Goal: Obtain resource: Download file/media

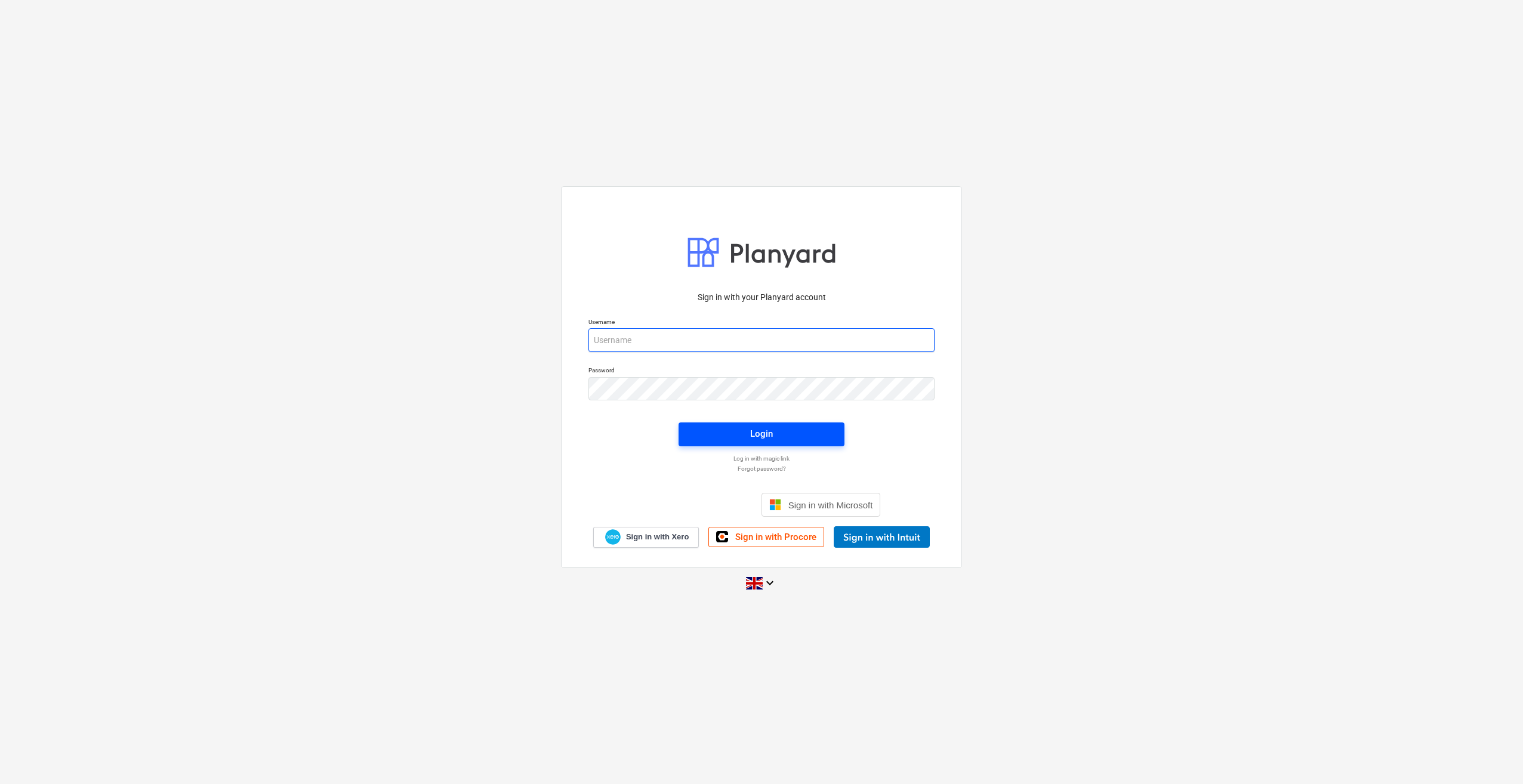
type input "[PERSON_NAME][EMAIL_ADDRESS][PERSON_NAME][DOMAIN_NAME]"
click at [757, 435] on div "Login" at bounding box center [762, 434] width 23 height 16
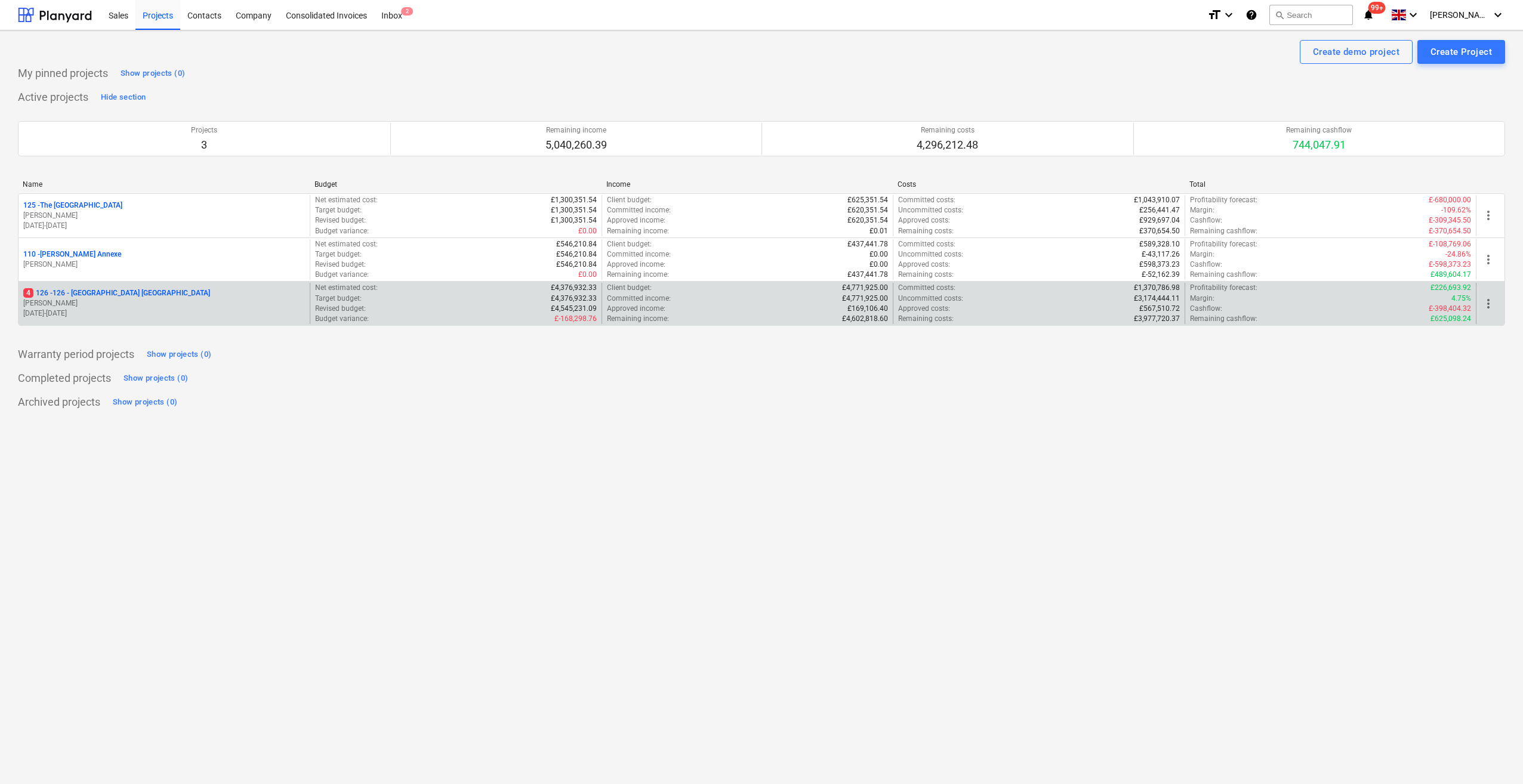
click at [100, 292] on p "4 126 - 126 - [GEOGRAPHIC_DATA] [GEOGRAPHIC_DATA]" at bounding box center [117, 293] width 187 height 10
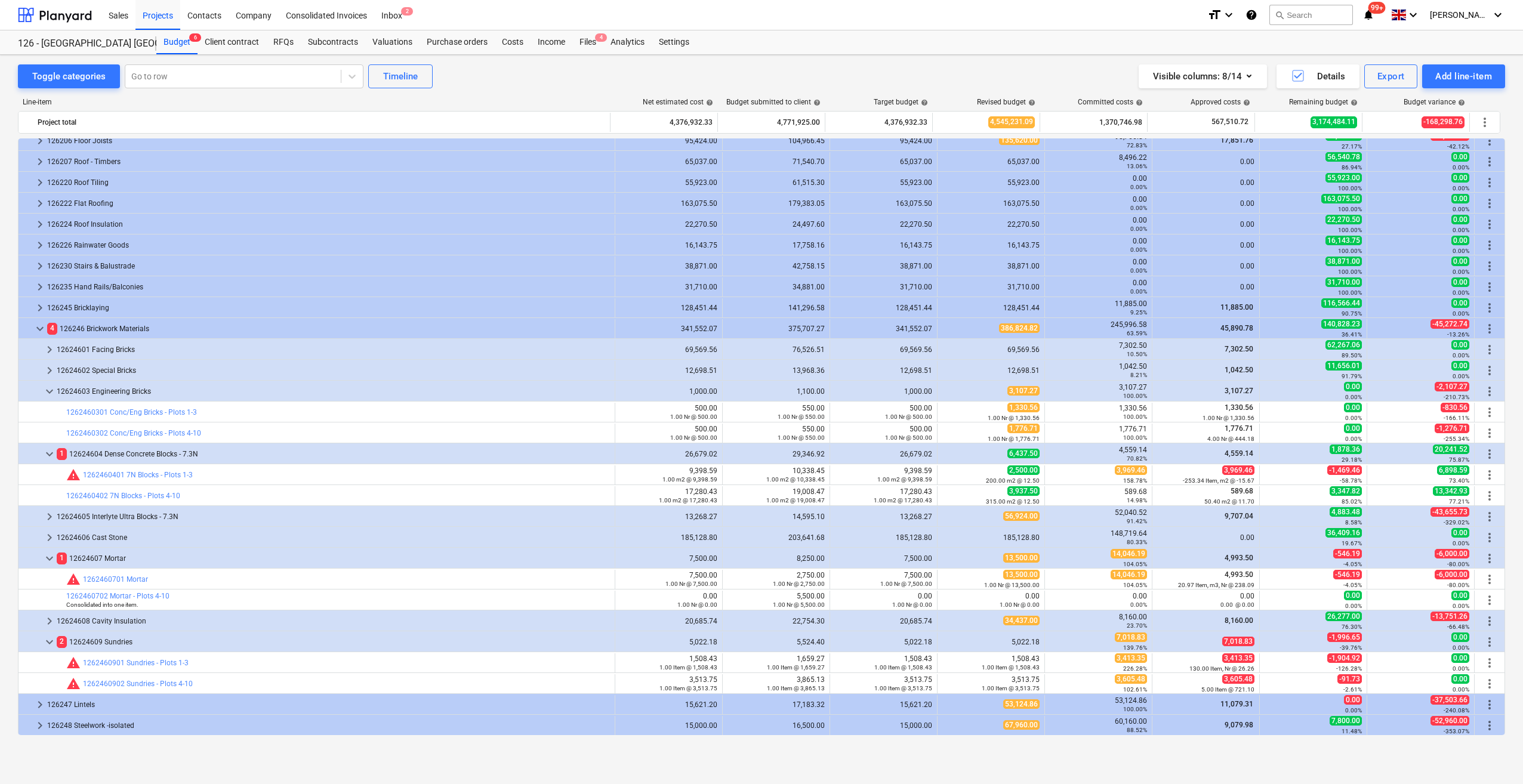
scroll to position [401, 0]
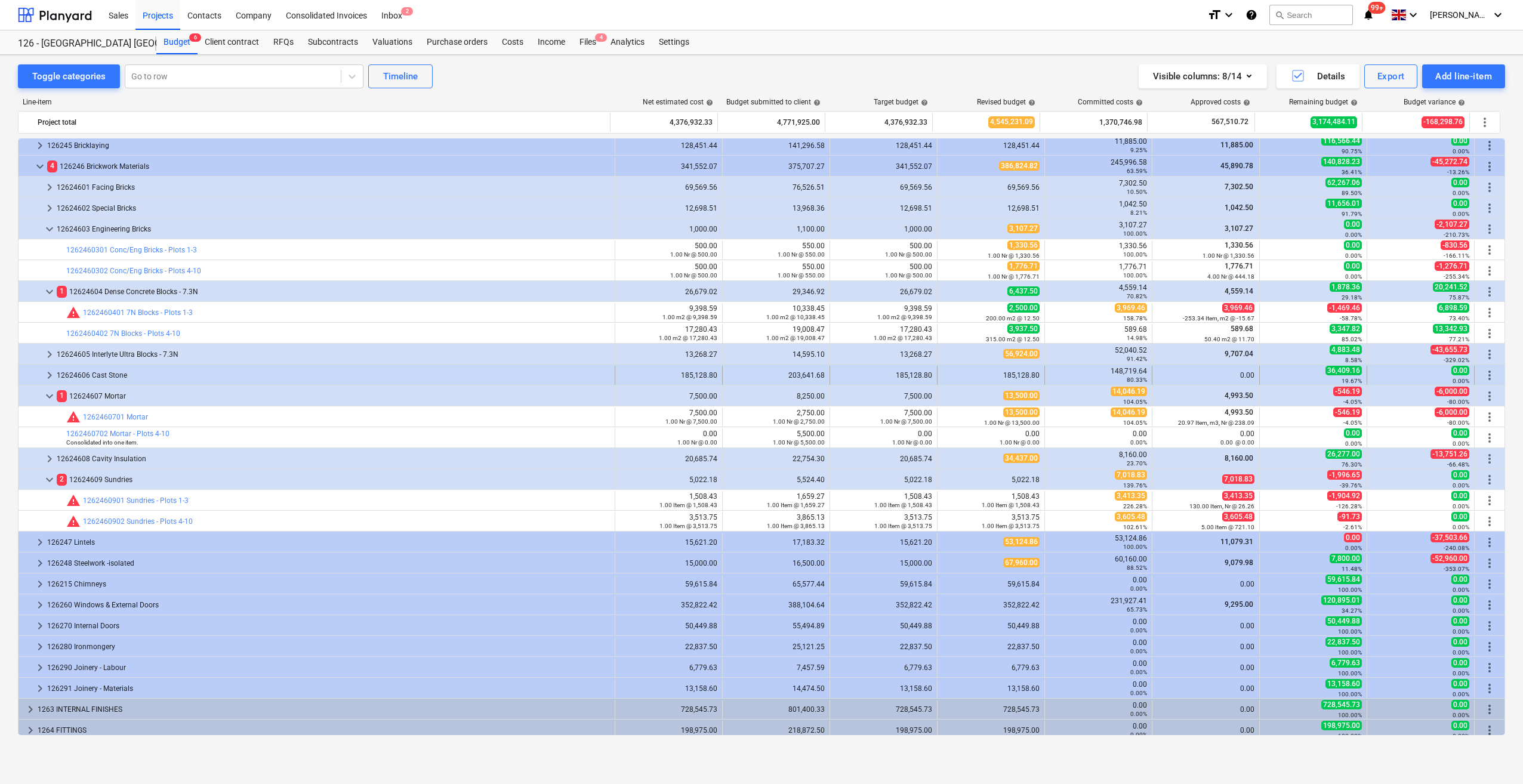
click at [52, 371] on span "keyboard_arrow_right" at bounding box center [50, 375] width 14 height 14
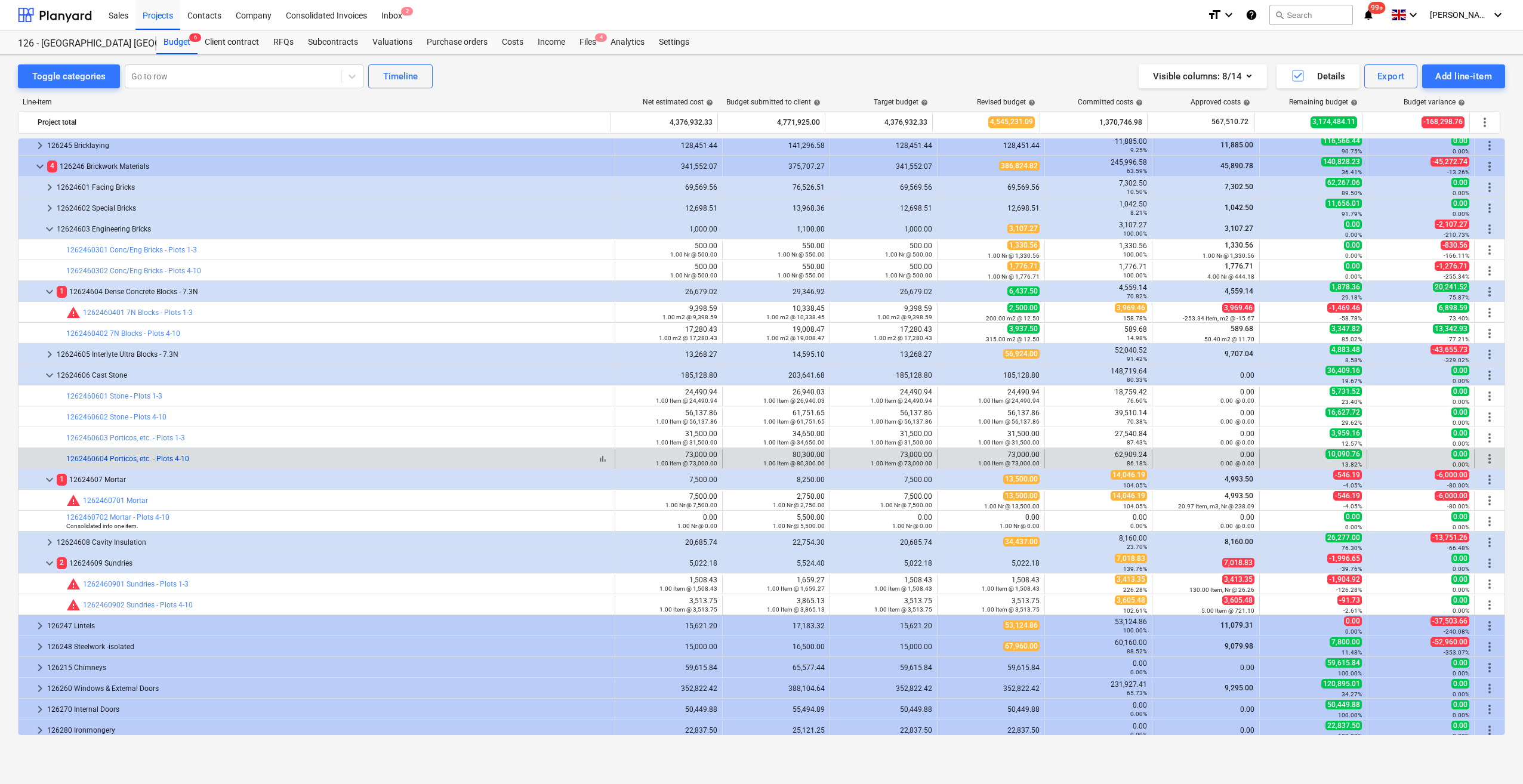
click at [147, 457] on link "1262460604 Porticos, etc. - Plots 4-10" at bounding box center [128, 458] width 123 height 9
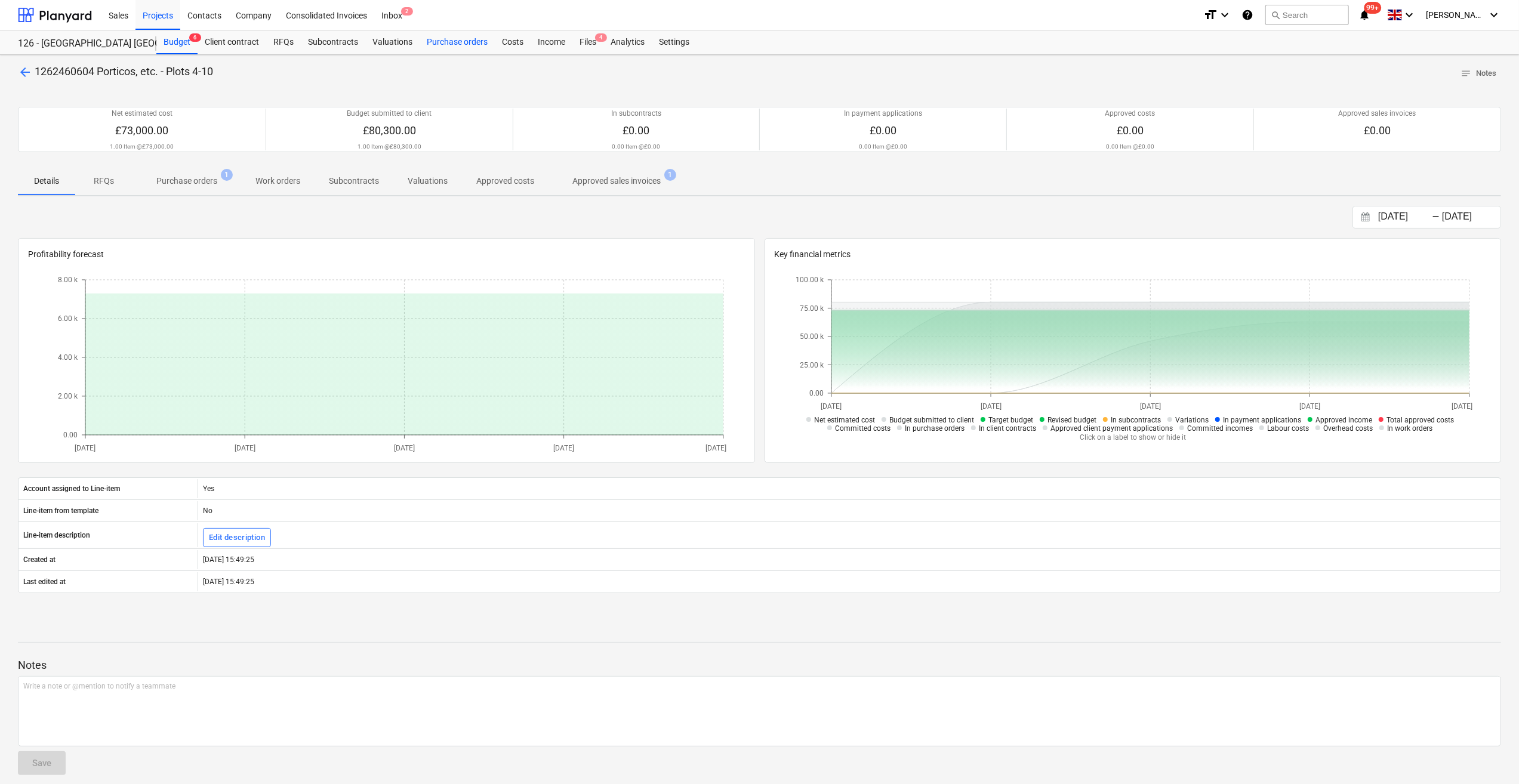
drag, startPoint x: 462, startPoint y: 39, endPoint x: 452, endPoint y: 46, distance: 12.2
click at [462, 39] on div "Purchase orders" at bounding box center [457, 42] width 75 height 24
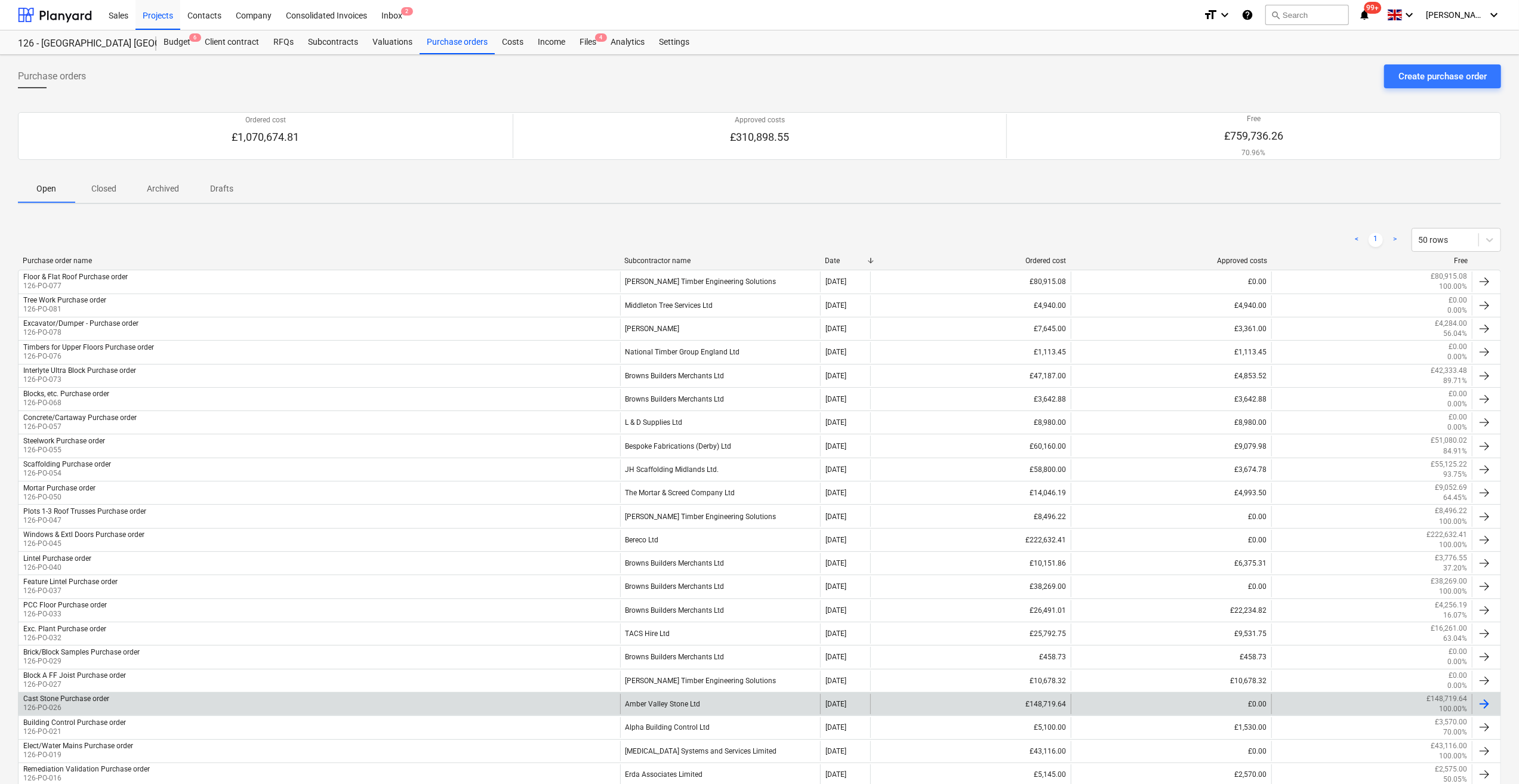
click at [64, 694] on div "Cast Stone Purchase order" at bounding box center [66, 698] width 86 height 9
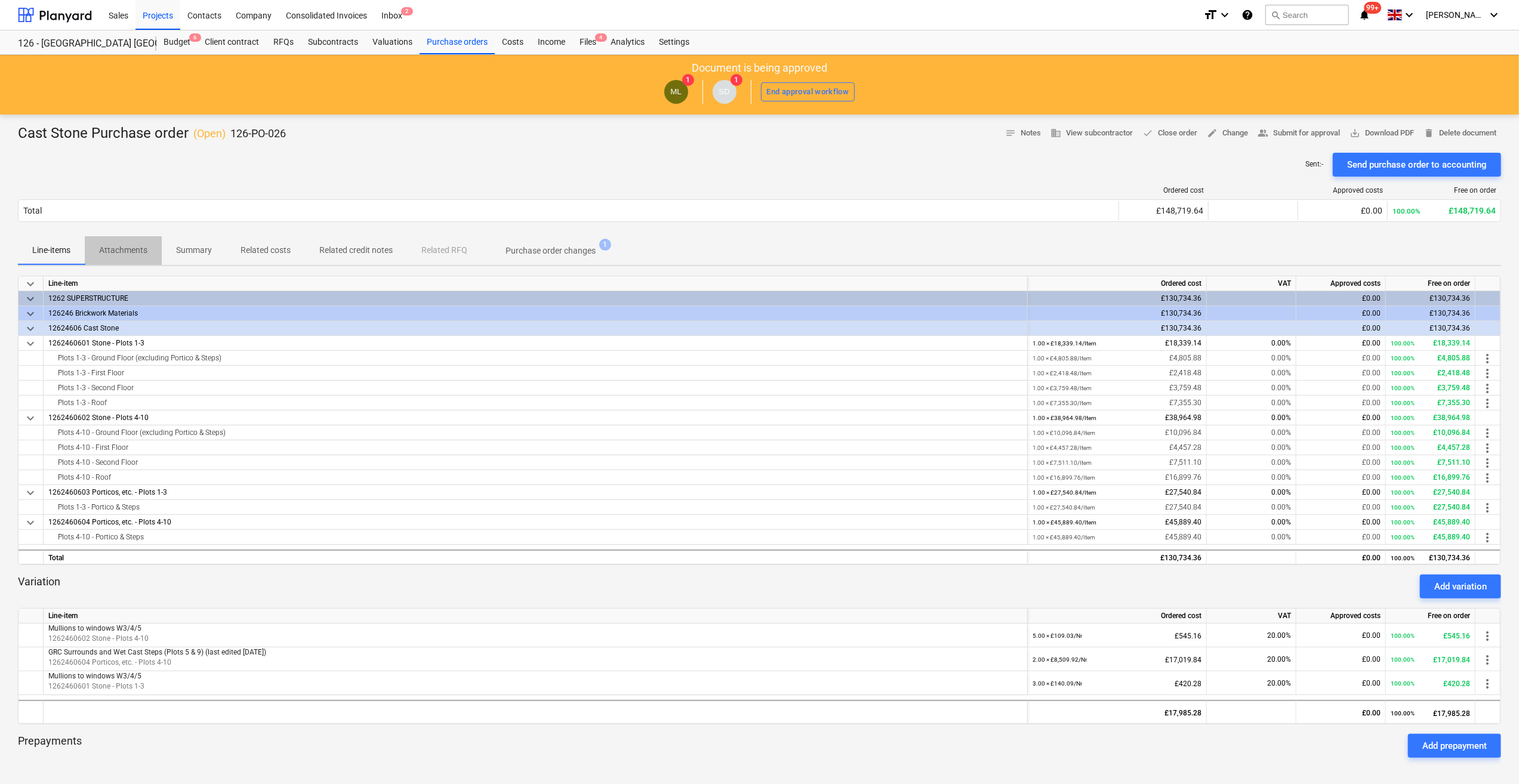
click at [130, 250] on p "Attachments" at bounding box center [123, 250] width 48 height 12
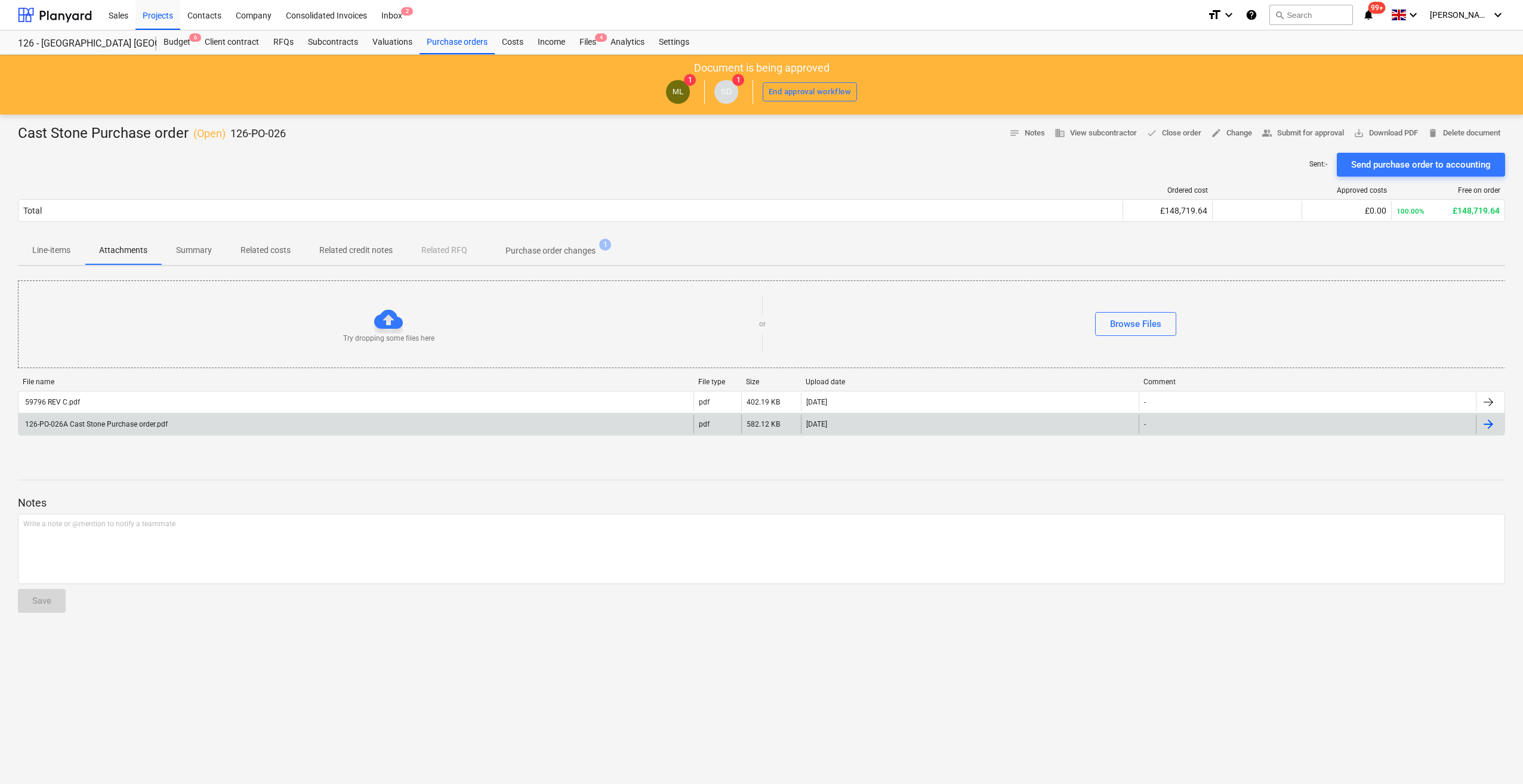
click at [118, 423] on div "126-PO-026A Cast Stone Purchase order.pdf" at bounding box center [96, 424] width 144 height 9
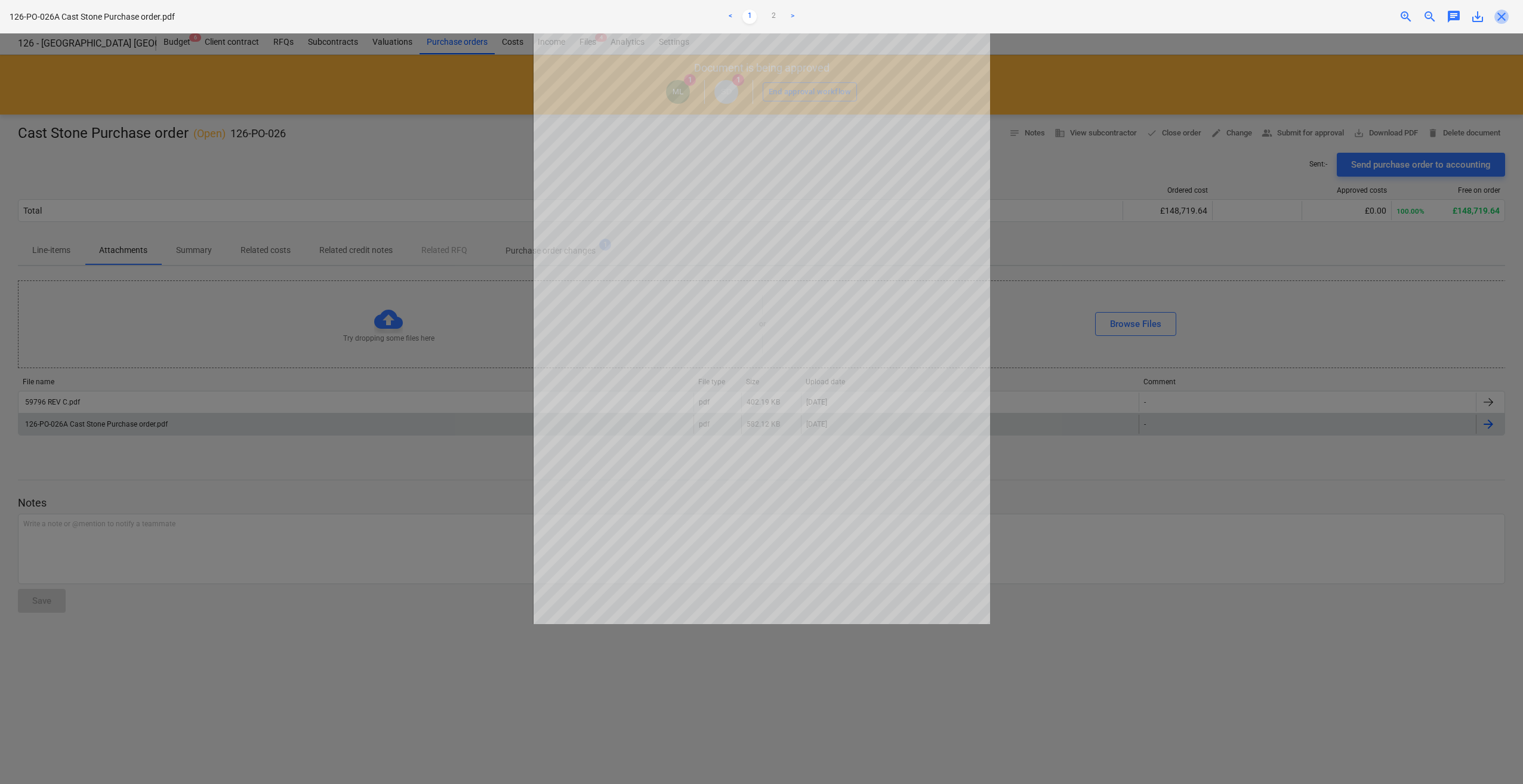
click at [1504, 18] on span "close" at bounding box center [1501, 17] width 14 height 14
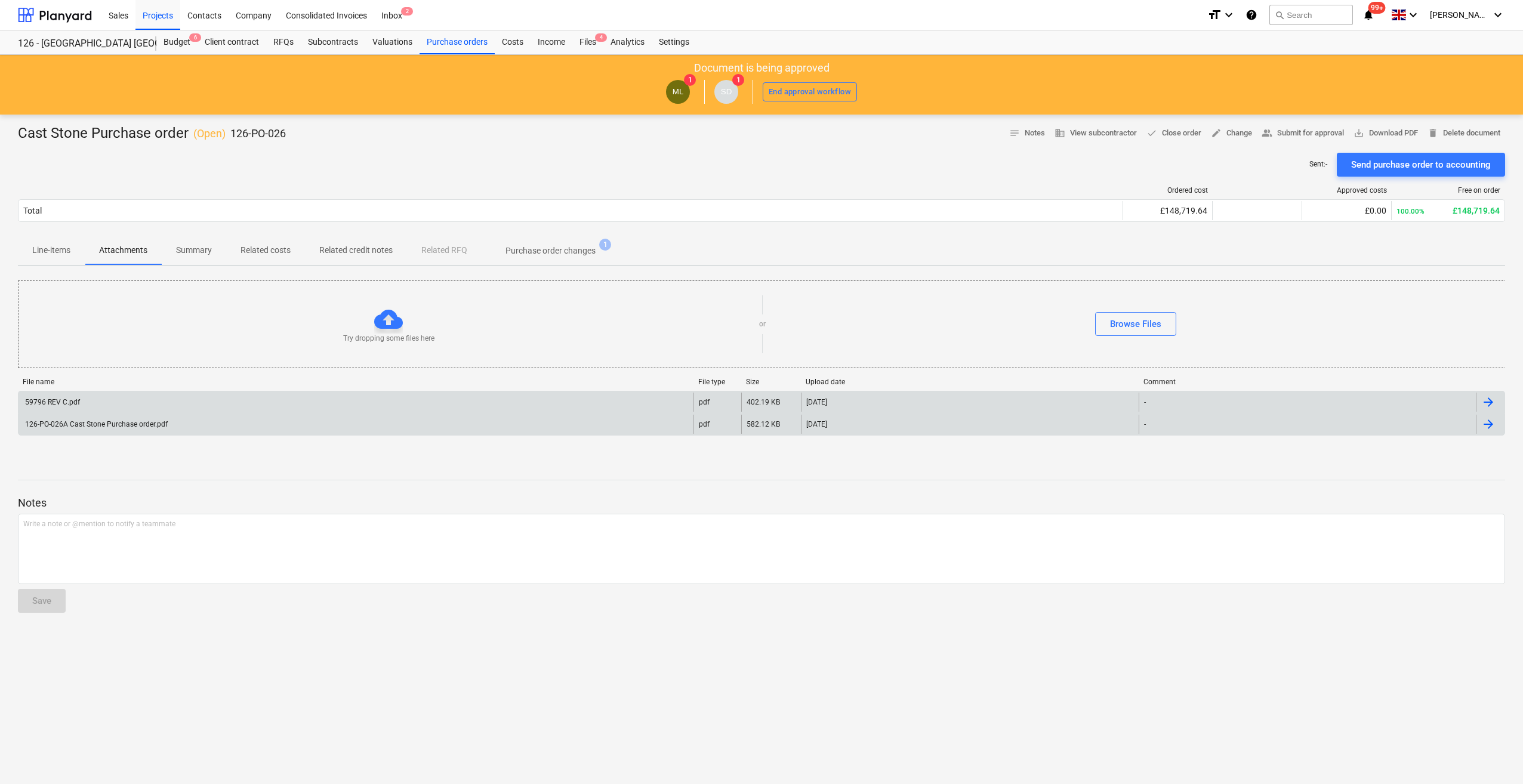
click at [53, 400] on div "59796 REV C.pdf" at bounding box center [52, 401] width 57 height 9
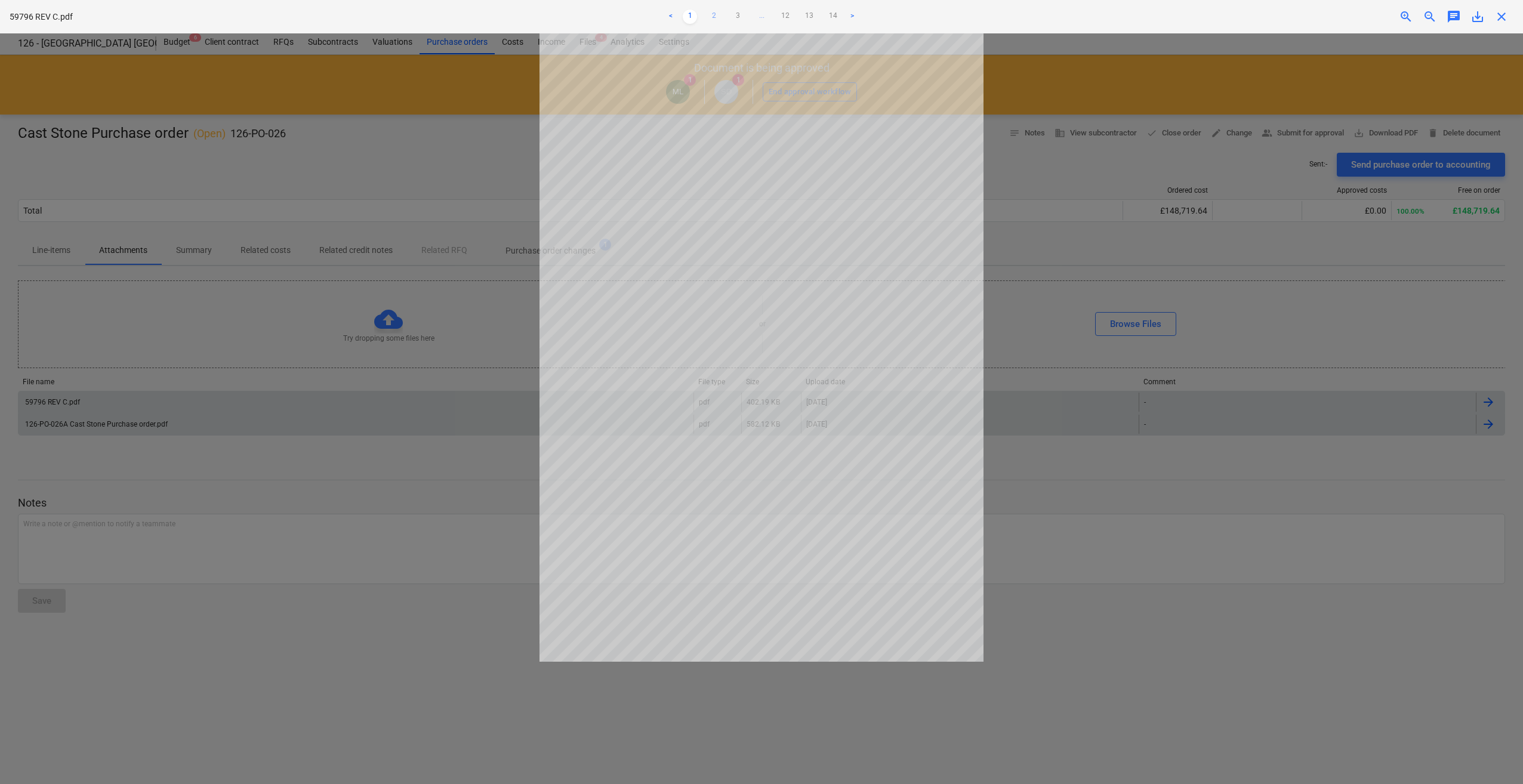
click at [714, 14] on link "2" at bounding box center [714, 17] width 14 height 14
click at [735, 16] on link "3" at bounding box center [738, 17] width 14 height 14
click at [799, 10] on link "12" at bounding box center [798, 17] width 14 height 14
click at [725, 18] on link "3" at bounding box center [725, 17] width 14 height 14
click at [746, 16] on link "4" at bounding box center [750, 17] width 14 height 14
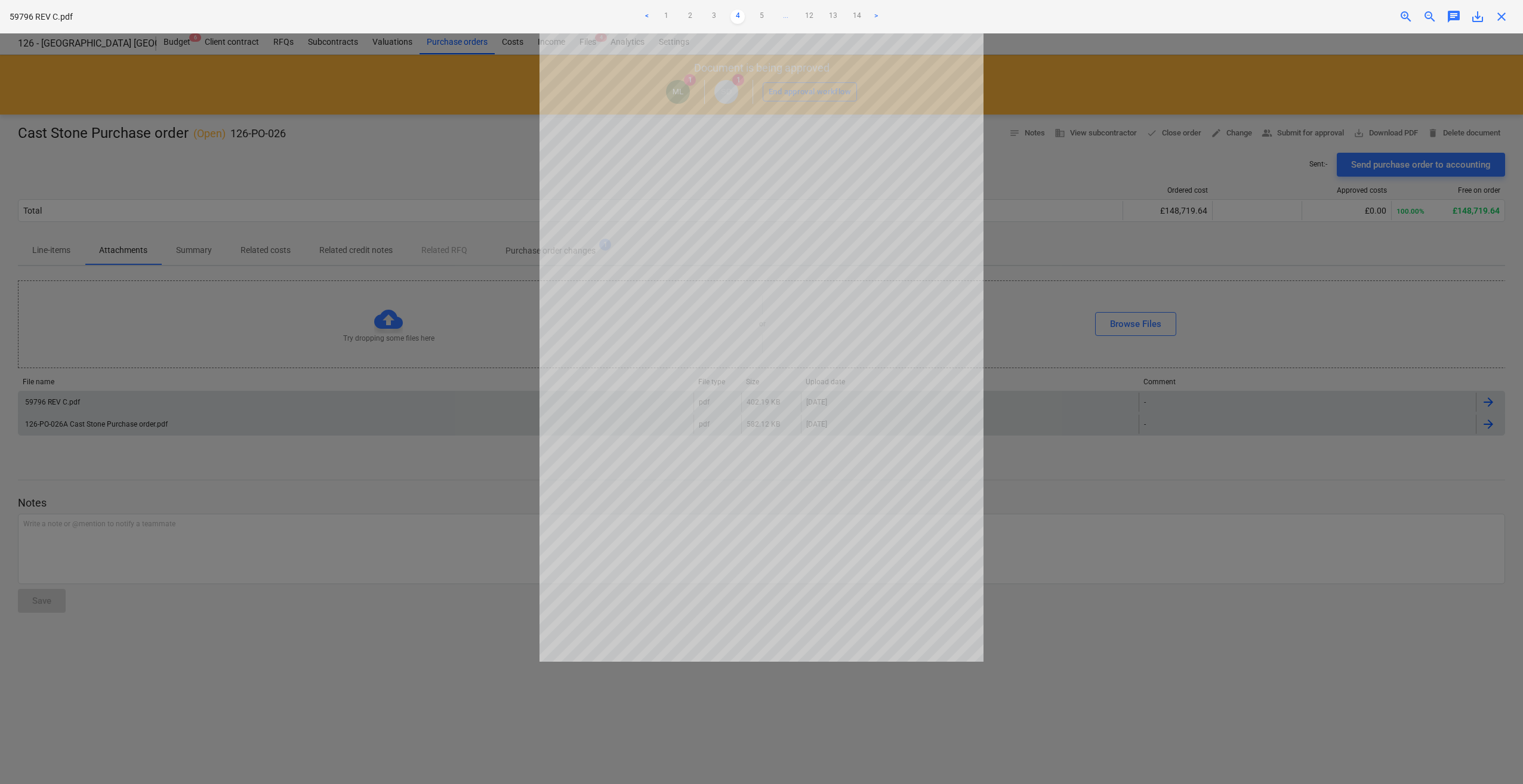
click at [759, 16] on link "5" at bounding box center [762, 17] width 14 height 14
click at [773, 16] on link "6" at bounding box center [773, 17] width 14 height 14
click at [786, 16] on link "7" at bounding box center [786, 17] width 14 height 14
click at [785, 15] on link "8" at bounding box center [786, 17] width 14 height 14
click at [784, 18] on link "9" at bounding box center [786, 17] width 14 height 14
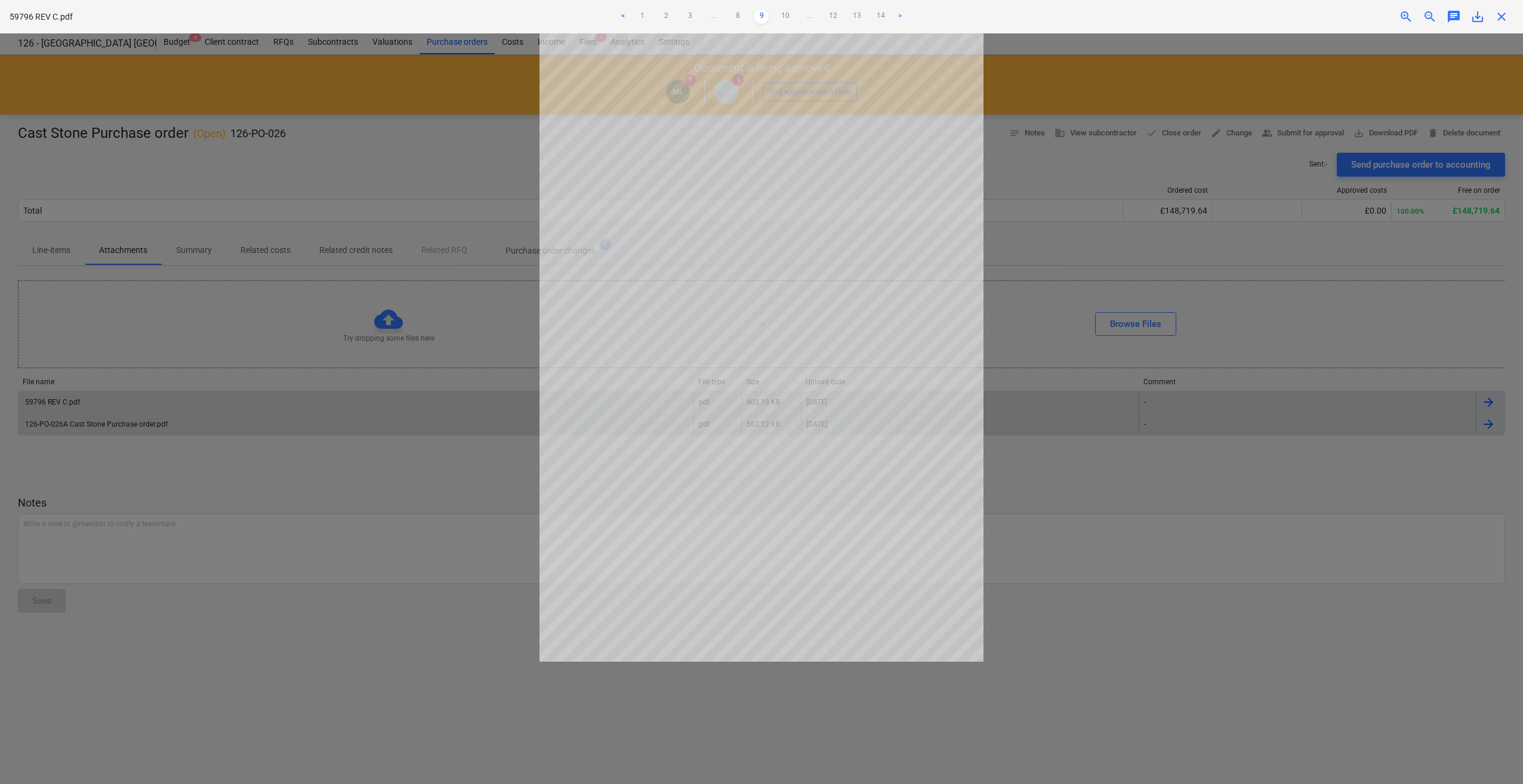
click at [761, 16] on link "9" at bounding box center [762, 17] width 14 height 14
click at [737, 18] on link "8" at bounding box center [738, 17] width 14 height 14
click at [716, 13] on span "..." at bounding box center [714, 17] width 14 height 14
click at [735, 12] on link "5" at bounding box center [738, 17] width 14 height 14
click at [703, 14] on link "3" at bounding box center [702, 17] width 14 height 14
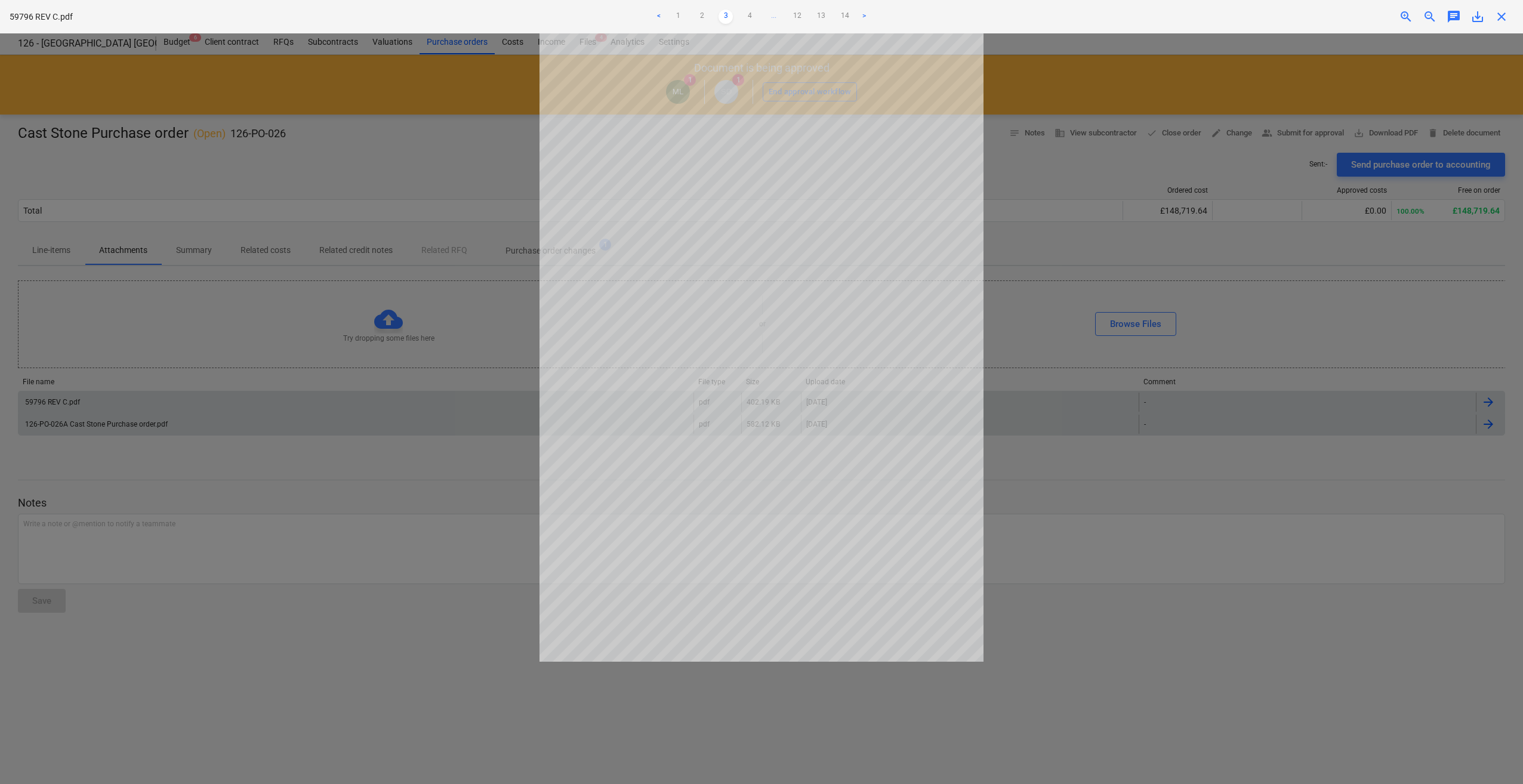
click at [727, 12] on link "3" at bounding box center [725, 17] width 14 height 14
click at [749, 16] on link "4" at bounding box center [750, 17] width 14 height 14
click at [763, 16] on link "5" at bounding box center [762, 17] width 14 height 14
click at [772, 14] on link "6" at bounding box center [773, 17] width 14 height 14
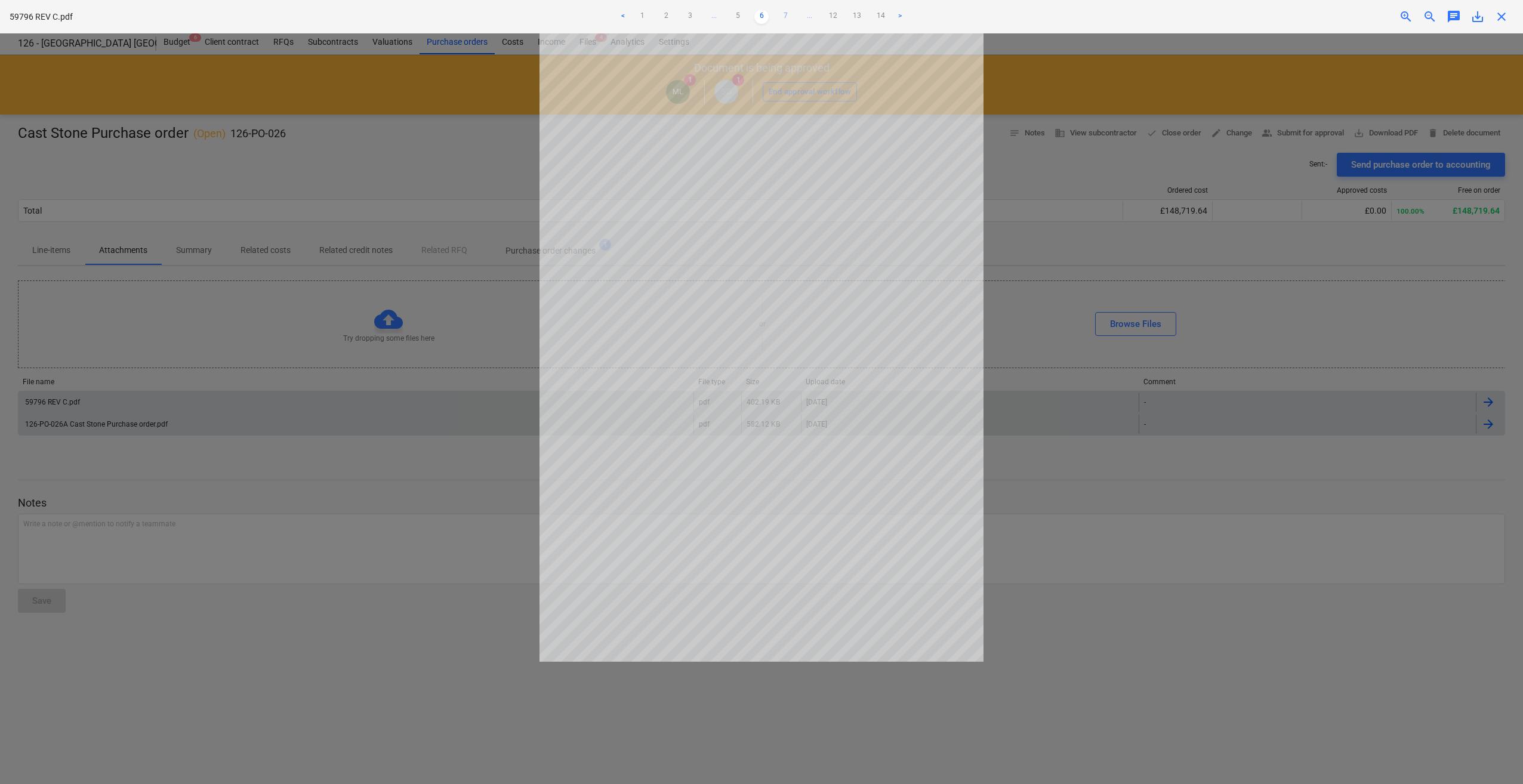
click at [782, 16] on link "7" at bounding box center [786, 17] width 14 height 14
click at [787, 15] on link "8" at bounding box center [786, 17] width 14 height 14
click at [785, 16] on link "9" at bounding box center [786, 17] width 14 height 14
click at [1502, 16] on span "close" at bounding box center [1501, 17] width 14 height 14
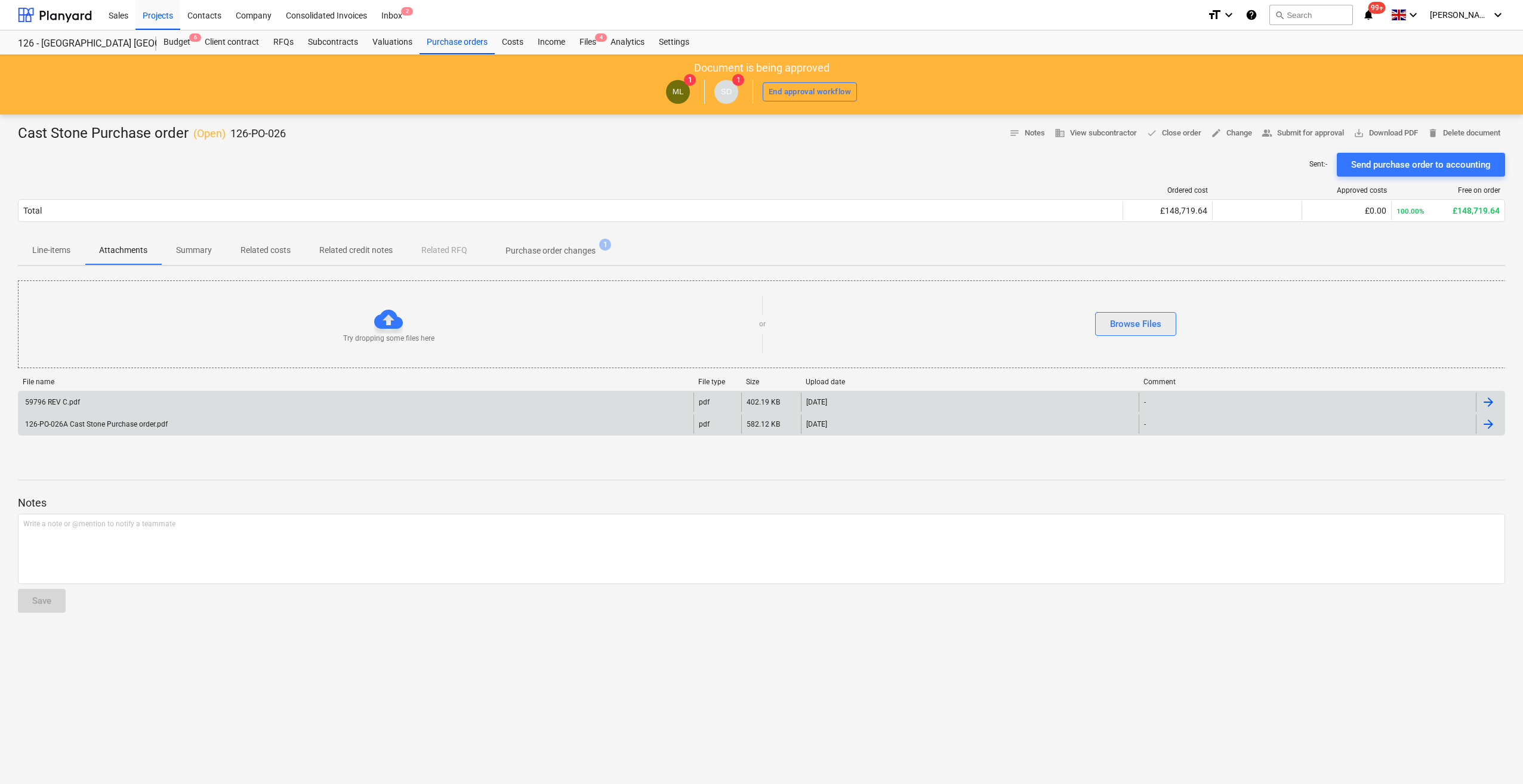
click at [1126, 324] on div "Browse Files" at bounding box center [1136, 324] width 51 height 16
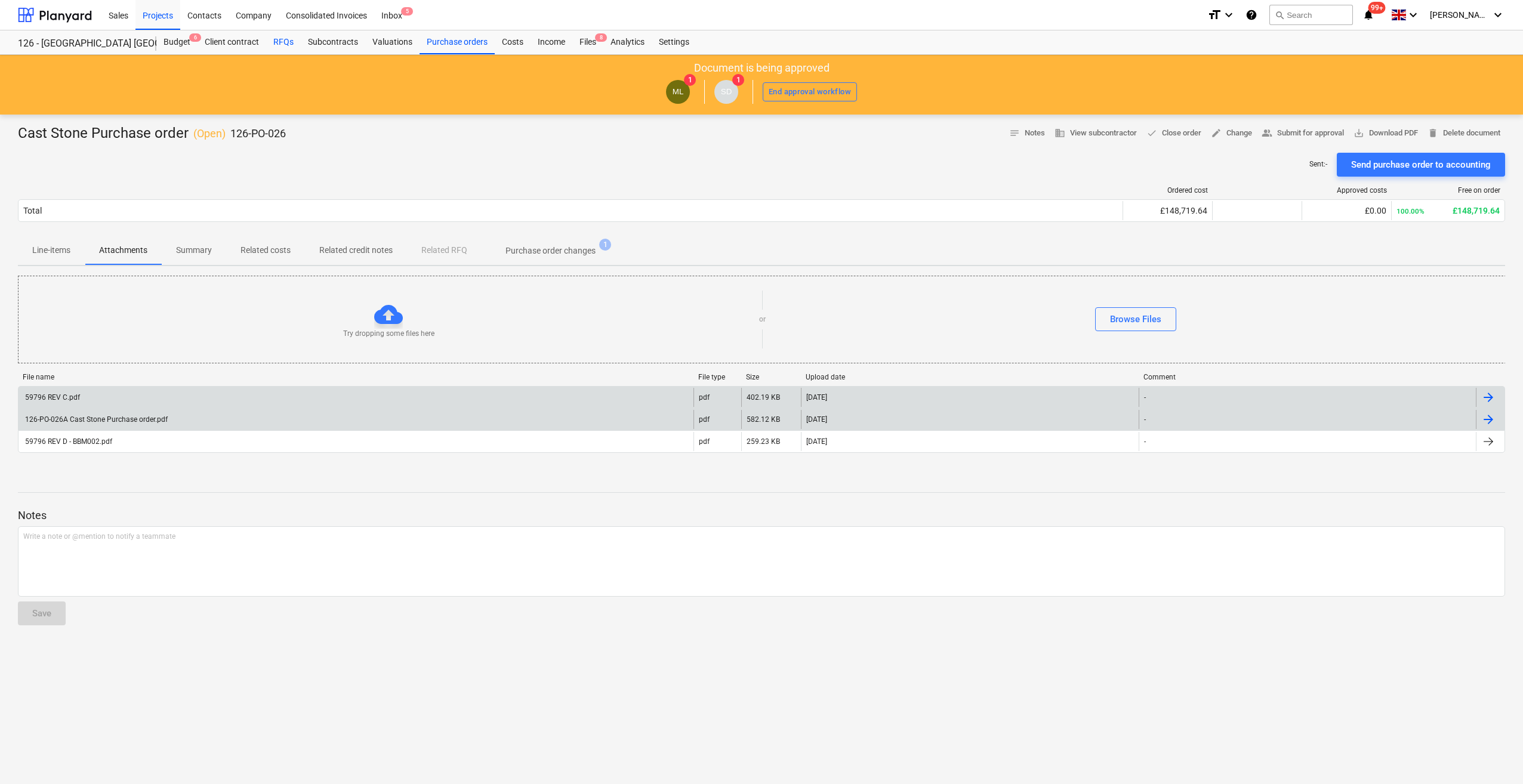
drag, startPoint x: 168, startPoint y: 43, endPoint x: 295, endPoint y: 45, distance: 127.0
click at [168, 43] on div "Budget 6" at bounding box center [177, 42] width 41 height 24
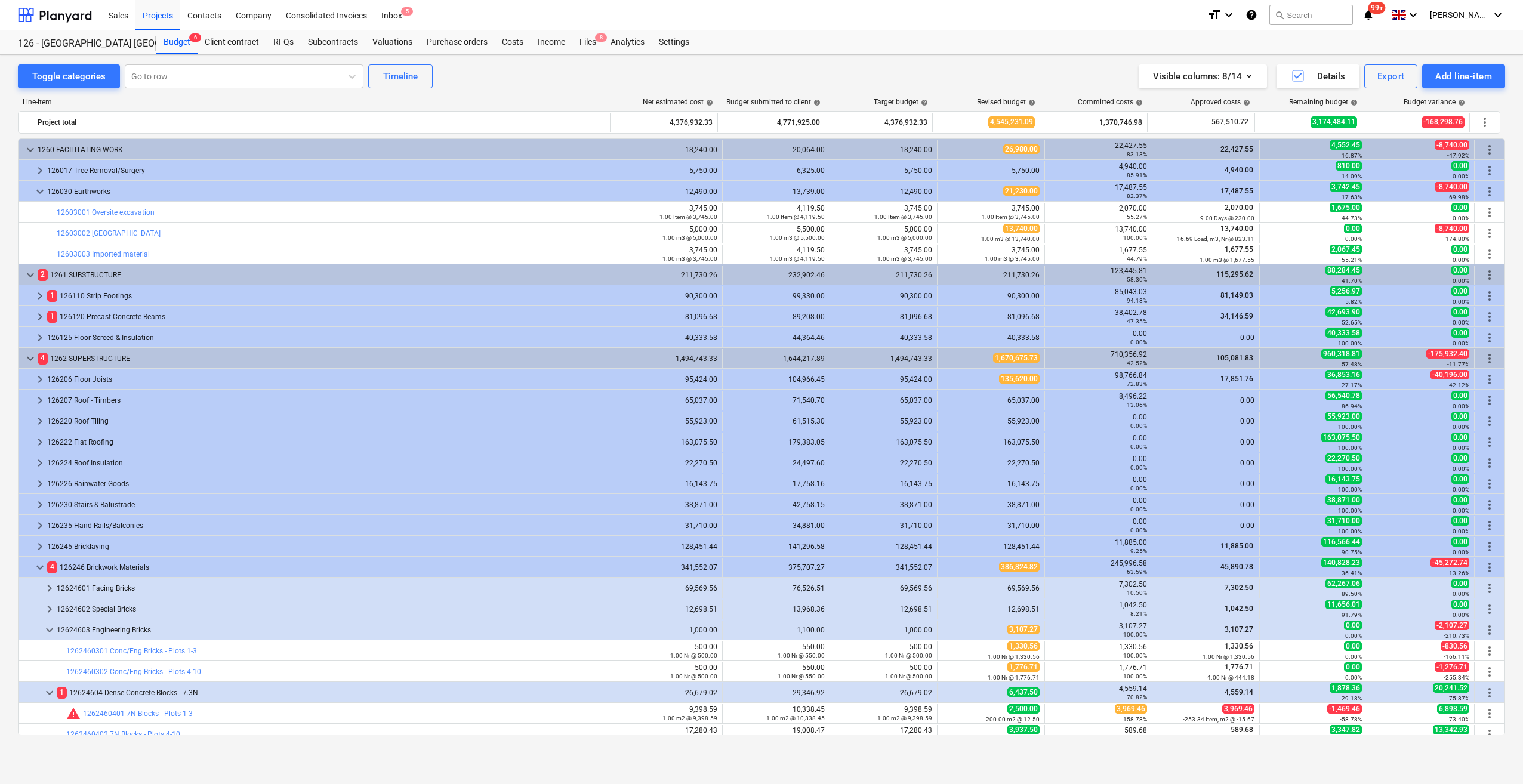
scroll to position [401, 0]
